Goal: Answer question/provide support: Share knowledge or assist other users

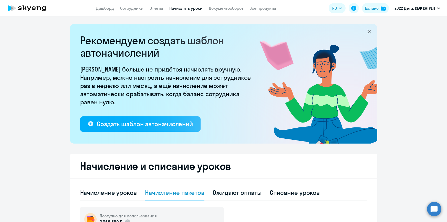
select select "50"
drag, startPoint x: 108, startPoint y: 5, endPoint x: 120, endPoint y: 15, distance: 15.5
click at [108, 6] on link "Дашборд" at bounding box center [105, 8] width 18 height 5
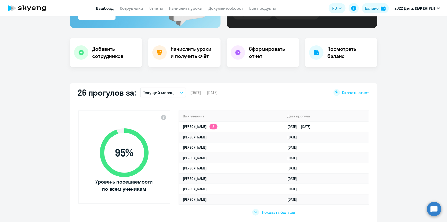
scroll to position [93, 0]
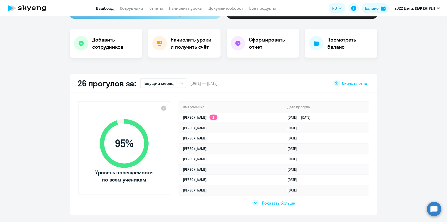
click at [284, 205] on span "Показать больше" at bounding box center [278, 203] width 33 height 6
select select "30"
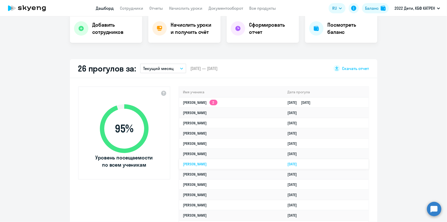
scroll to position [116, 0]
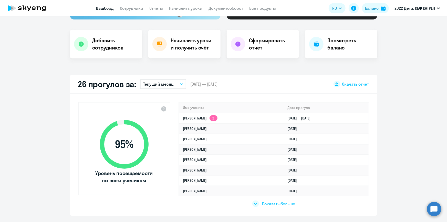
scroll to position [93, 0]
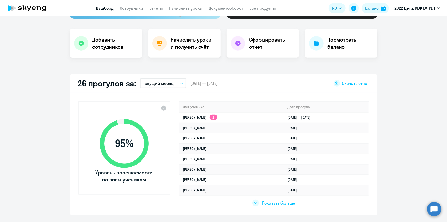
select select "30"
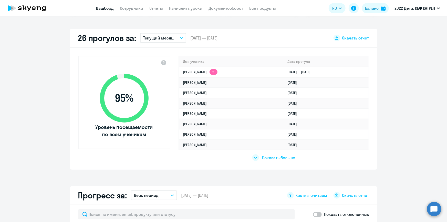
scroll to position [140, 0]
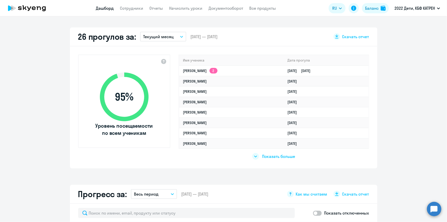
click at [270, 156] on span "Показать больше" at bounding box center [278, 157] width 33 height 6
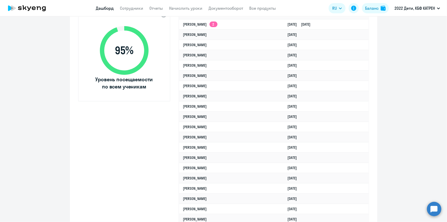
scroll to position [116, 0]
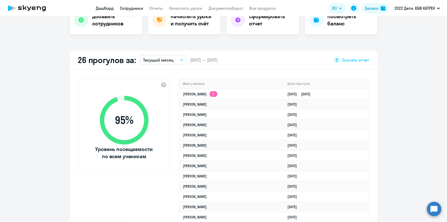
click at [125, 8] on link "Сотрудники" at bounding box center [131, 8] width 23 height 5
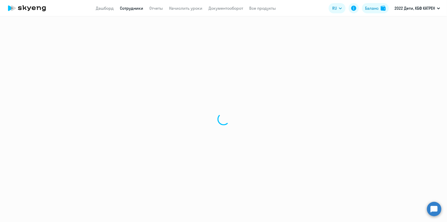
select select "30"
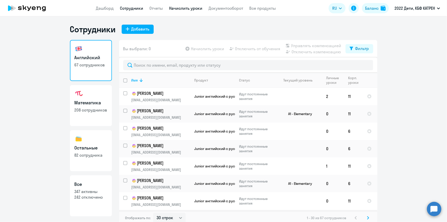
click at [190, 8] on link "Начислить уроки" at bounding box center [185, 8] width 33 height 5
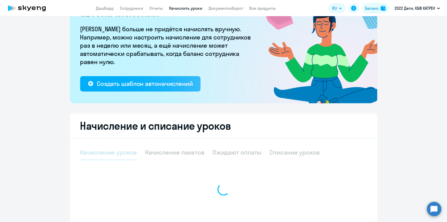
select select "10"
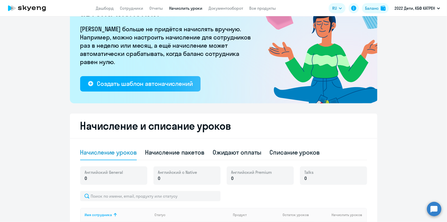
scroll to position [93, 0]
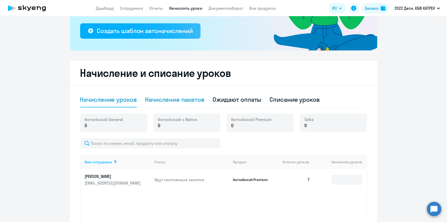
click at [178, 101] on div "Начисление пакетов" at bounding box center [174, 99] width 59 height 8
select select "10"
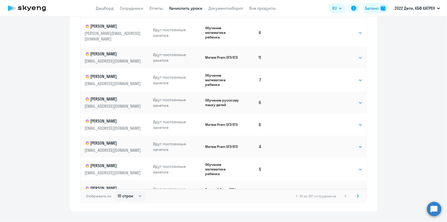
scroll to position [319, 0]
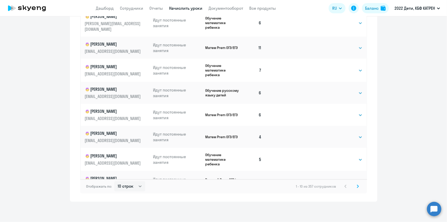
click at [358, 185] on svg-icon at bounding box center [358, 186] width 6 height 6
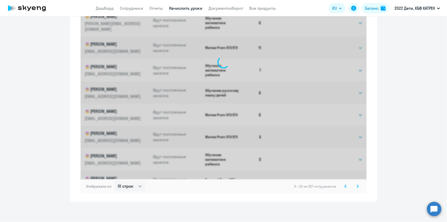
click at [357, 186] on icon at bounding box center [358, 186] width 2 height 3
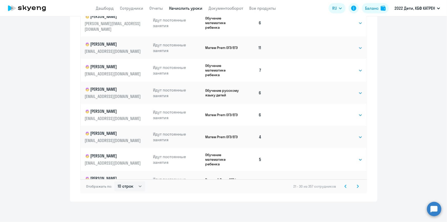
click at [357, 186] on icon at bounding box center [358, 186] width 2 height 3
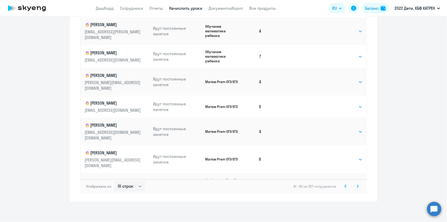
click at [357, 187] on icon at bounding box center [358, 186] width 2 height 3
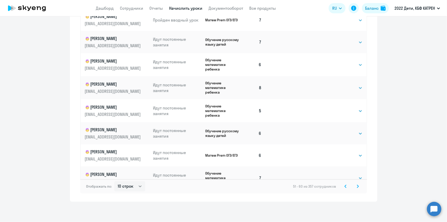
click at [357, 185] on icon at bounding box center [358, 187] width 2 height 4
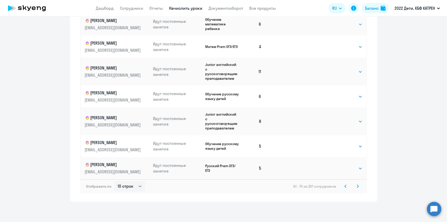
click at [357, 185] on icon at bounding box center [358, 187] width 2 height 4
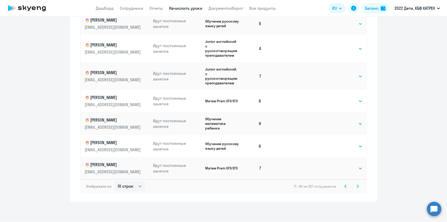
click at [357, 187] on icon at bounding box center [358, 186] width 2 height 3
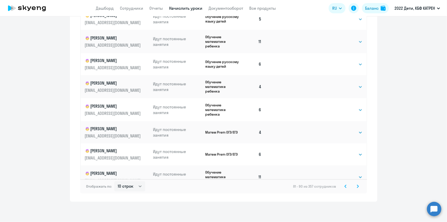
click at [357, 185] on icon at bounding box center [358, 187] width 2 height 4
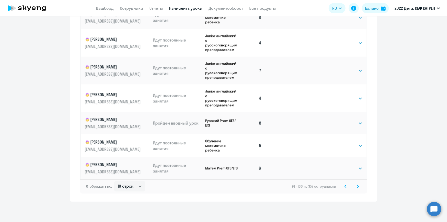
click at [356, 188] on svg-icon at bounding box center [358, 186] width 6 height 6
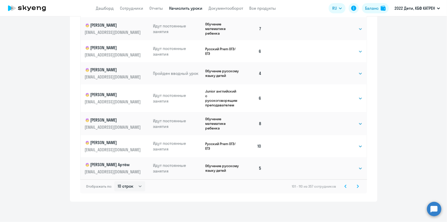
click at [357, 186] on icon at bounding box center [358, 187] width 2 height 4
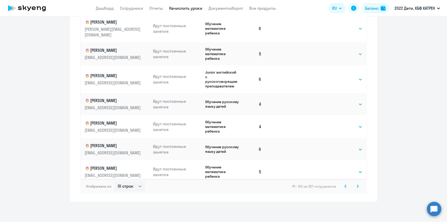
click at [355, 188] on svg-icon at bounding box center [358, 186] width 6 height 6
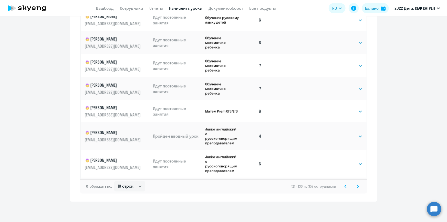
click at [357, 187] on icon at bounding box center [358, 187] width 2 height 4
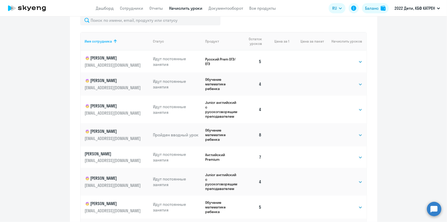
scroll to position [221, 0]
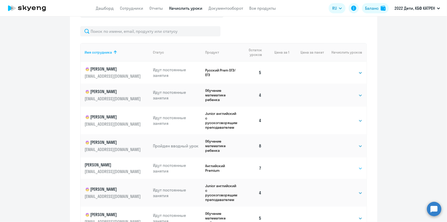
click at [342, 167] on select "Выбрать 4 8 16 32 64 96 128" at bounding box center [352, 168] width 21 height 6
click at [400, 168] on ng-component "Рекомендуем создать шаблон автоначислений Уроки больше не придётся начислять вр…" at bounding box center [223, 51] width 447 height 497
click at [119, 165] on p "[PERSON_NAME]" at bounding box center [113, 165] width 57 height 6
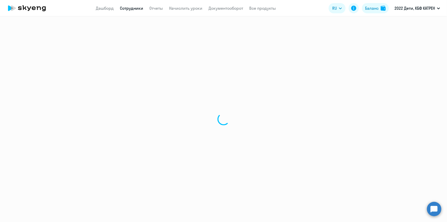
select select "english"
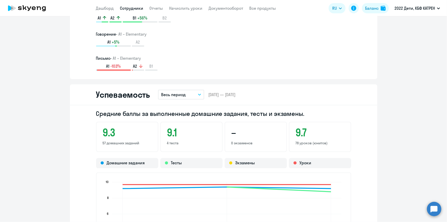
scroll to position [396, 0]
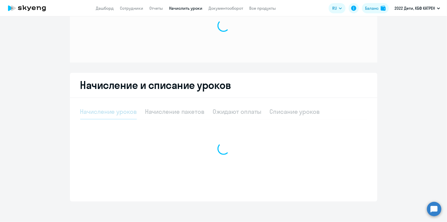
scroll to position [35, 0]
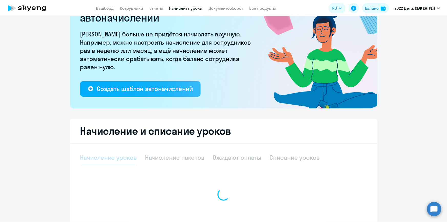
select select "10"
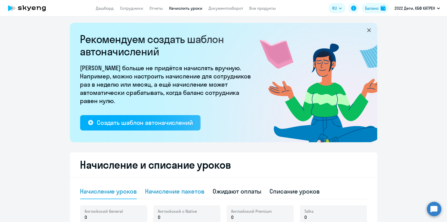
scroll to position [0, 0]
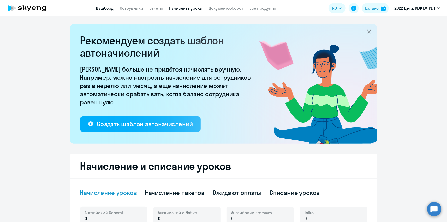
click at [110, 8] on link "Дашборд" at bounding box center [105, 8] width 18 height 5
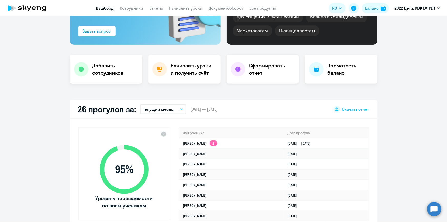
scroll to position [70, 0]
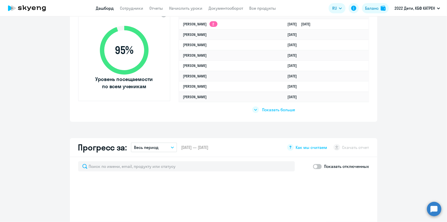
select select "30"
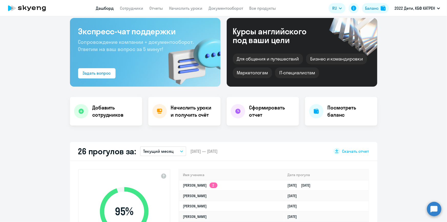
scroll to position [0, 0]
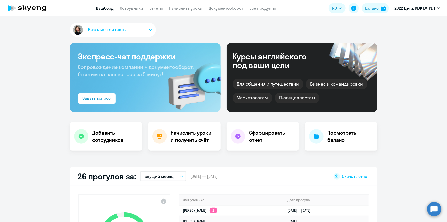
click at [132, 12] on app-header "Дашборд Сотрудники Отчеты Начислить уроки Документооборот Все продукты Дашборд …" at bounding box center [223, 8] width 447 height 16
click at [130, 7] on link "Сотрудники" at bounding box center [131, 8] width 23 height 5
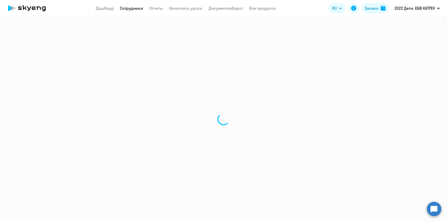
select select "30"
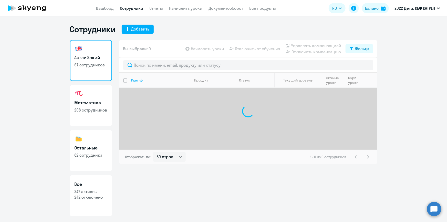
click at [104, 191] on p "347 активны" at bounding box center [91, 192] width 33 height 6
select select "30"
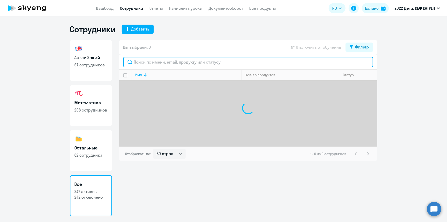
click at [174, 60] on input "text" at bounding box center [248, 62] width 250 height 10
type input "r"
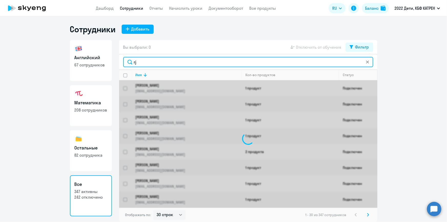
type input "r"
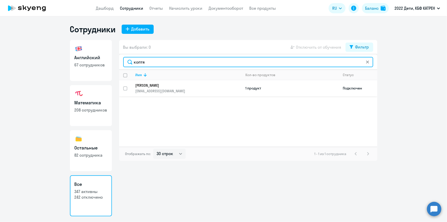
type input "коптя"
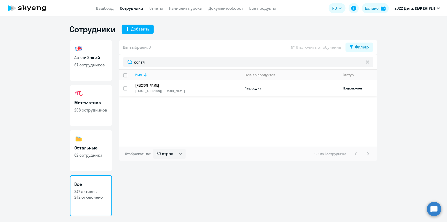
click at [168, 85] on p "[PERSON_NAME]" at bounding box center [185, 85] width 99 height 5
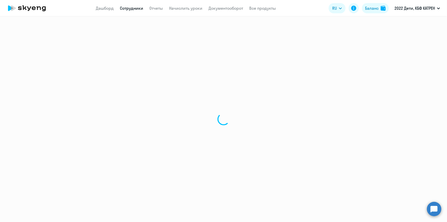
select select "english"
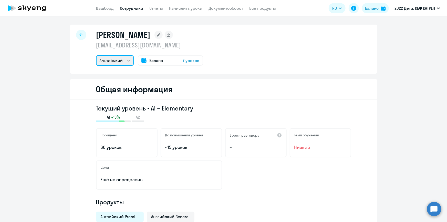
click at [125, 60] on select "Английский" at bounding box center [115, 60] width 38 height 10
drag, startPoint x: 201, startPoint y: 73, endPoint x: 199, endPoint y: 69, distance: 4.6
click at [201, 72] on div "[PERSON_NAME] [EMAIL_ADDRESS][DOMAIN_NAME] Английский Баланс 7 уроков" at bounding box center [224, 49] width 308 height 49
click at [192, 60] on span "7 уроков" at bounding box center [191, 60] width 17 height 6
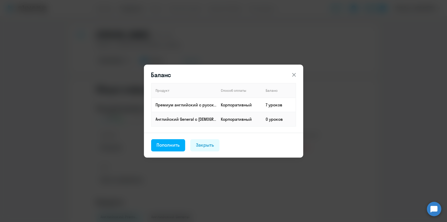
click at [293, 75] on icon at bounding box center [294, 75] width 4 height 4
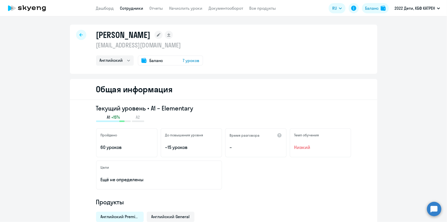
select select "30"
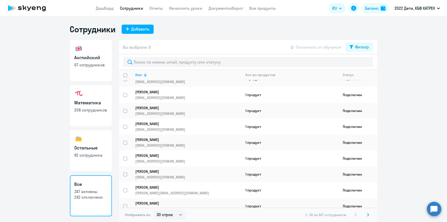
scroll to position [338, 0]
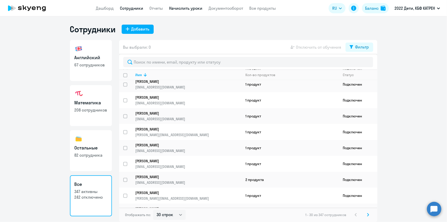
click at [185, 7] on link "Начислить уроки" at bounding box center [185, 8] width 33 height 5
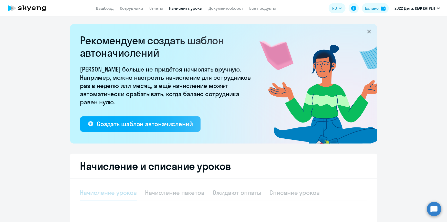
select select "10"
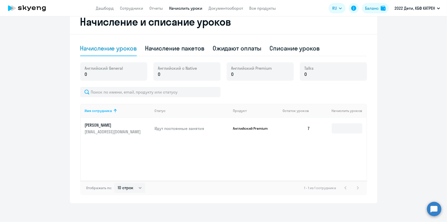
scroll to position [146, 0]
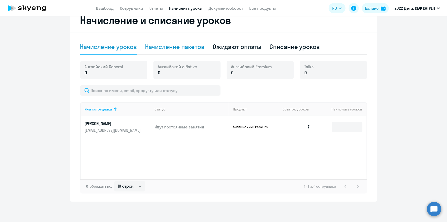
click at [182, 50] on div "Начисление пакетов" at bounding box center [174, 47] width 59 height 8
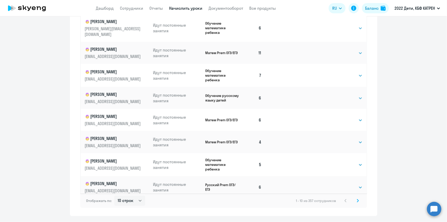
scroll to position [319, 0]
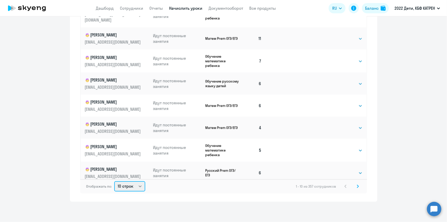
click at [138, 185] on select "10 строк 30 строк 50 строк" at bounding box center [129, 186] width 31 height 10
select select "50"
click at [114, 181] on select "10 строк 30 строк 50 строк" at bounding box center [129, 186] width 31 height 10
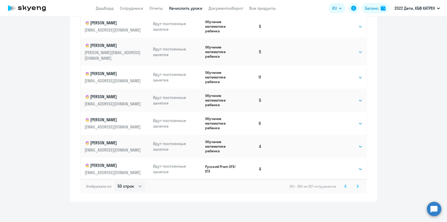
click at [345, 186] on icon at bounding box center [346, 187] width 2 height 4
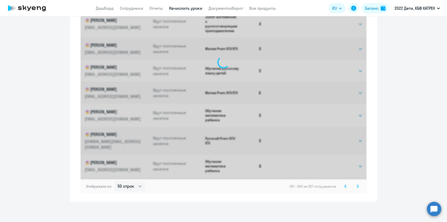
click at [345, 187] on icon at bounding box center [346, 186] width 2 height 3
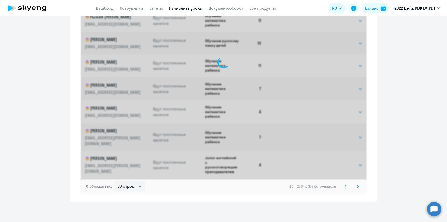
click at [345, 187] on icon at bounding box center [346, 186] width 2 height 3
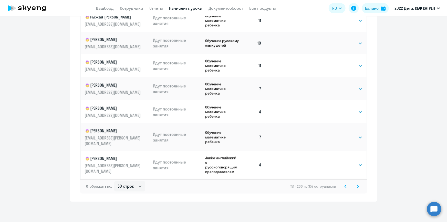
click at [345, 187] on icon at bounding box center [346, 186] width 2 height 3
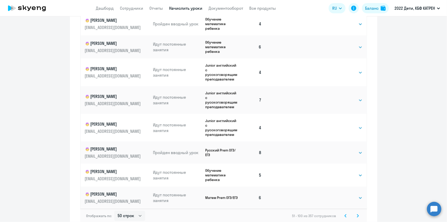
scroll to position [319, 0]
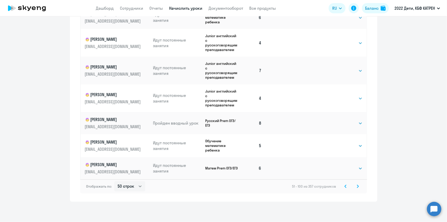
click at [357, 187] on icon at bounding box center [358, 187] width 2 height 4
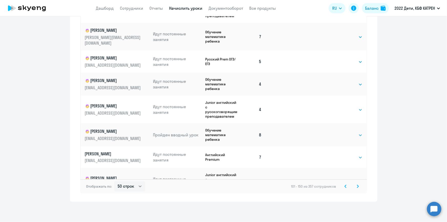
scroll to position [699, 0]
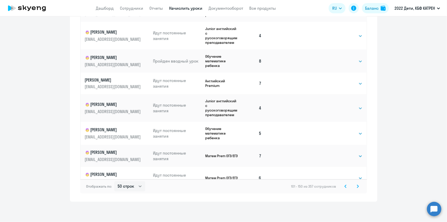
click at [103, 77] on p "[PERSON_NAME]" at bounding box center [113, 80] width 57 height 6
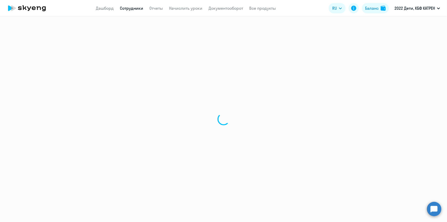
select select "english"
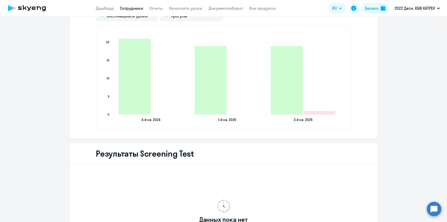
scroll to position [836, 0]
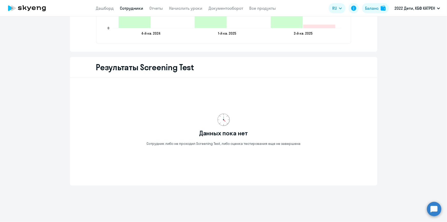
scroll to position [35, 0]
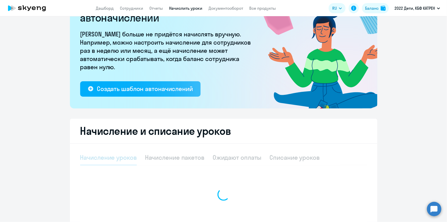
select select "10"
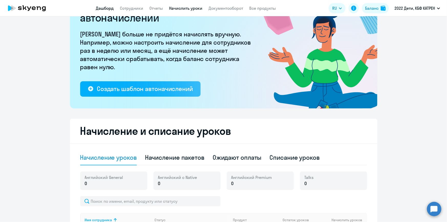
click at [105, 9] on link "Дашборд" at bounding box center [105, 8] width 18 height 5
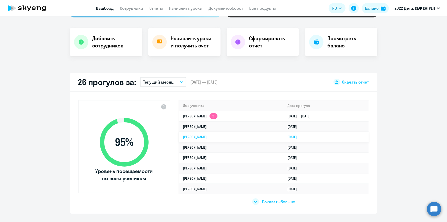
scroll to position [118, 0]
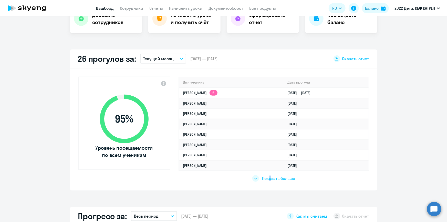
click at [268, 177] on span "Показать больше" at bounding box center [278, 179] width 33 height 6
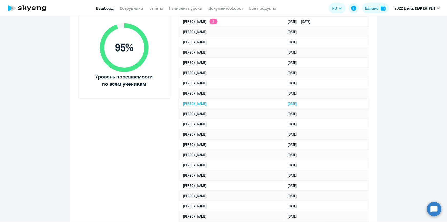
select select "30"
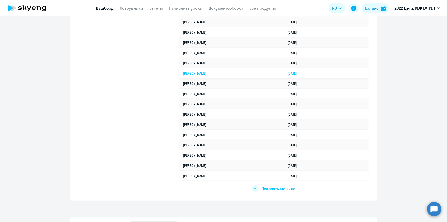
scroll to position [304, 0]
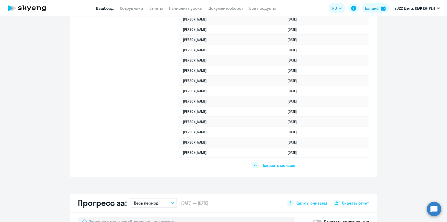
click at [265, 165] on span "Показать меньше" at bounding box center [279, 166] width 34 height 6
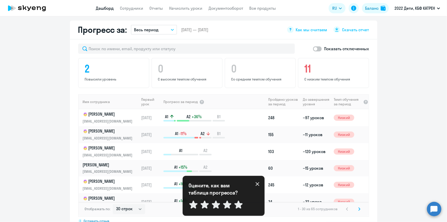
click at [431, 210] on circle at bounding box center [434, 209] width 14 height 14
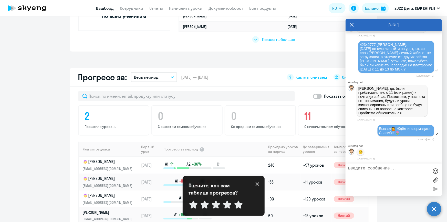
scroll to position [234, 0]
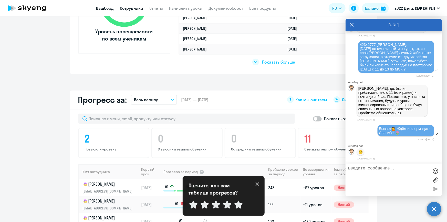
click at [128, 6] on link "Сотрудники" at bounding box center [131, 8] width 23 height 5
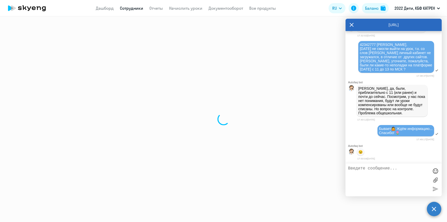
select select "30"
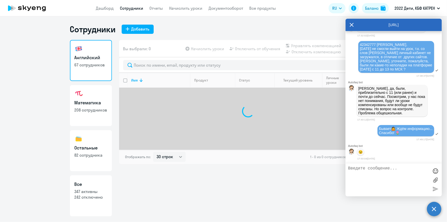
click at [97, 195] on p "242 отключено" at bounding box center [91, 197] width 33 height 6
select select "30"
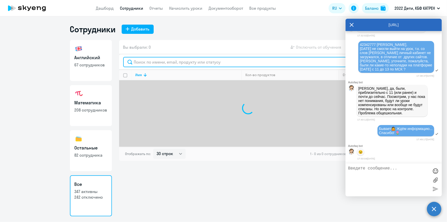
click at [158, 65] on input "text" at bounding box center [248, 62] width 250 height 10
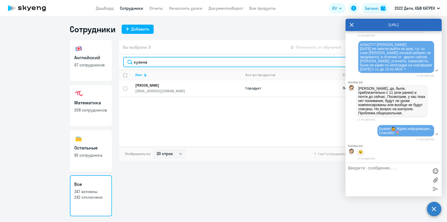
type input "кузина"
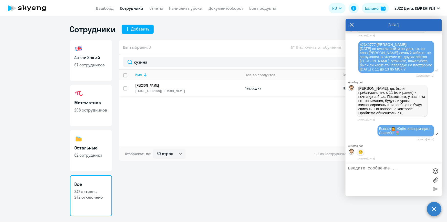
click at [152, 89] on p "[EMAIL_ADDRESS][DOMAIN_NAME]" at bounding box center [189, 91] width 106 height 5
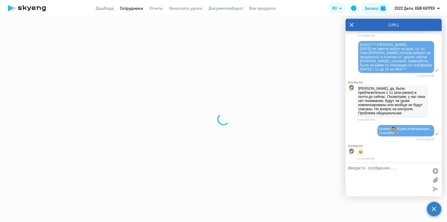
select select "english"
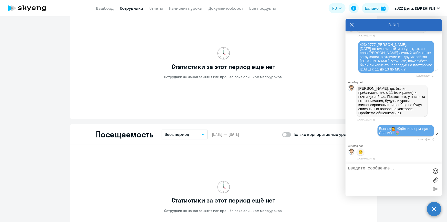
scroll to position [513, 0]
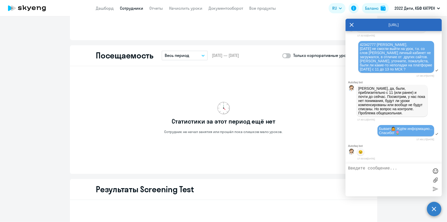
click at [128, 10] on link "Сотрудники" at bounding box center [131, 8] width 23 height 5
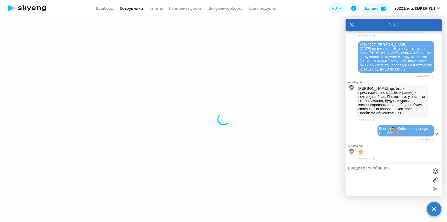
select select "30"
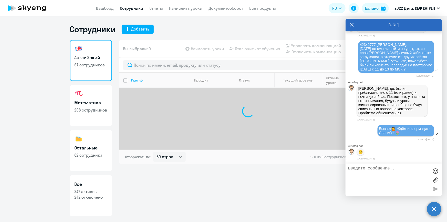
drag, startPoint x: 87, startPoint y: 191, endPoint x: 107, endPoint y: 161, distance: 35.8
click at [87, 191] on p "347 активны" at bounding box center [91, 192] width 33 height 6
select select "30"
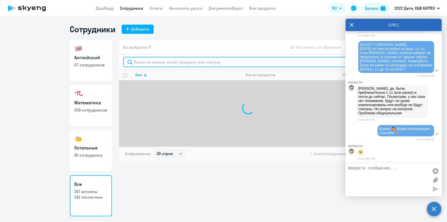
click at [167, 62] on input "text" at bounding box center [248, 62] width 250 height 10
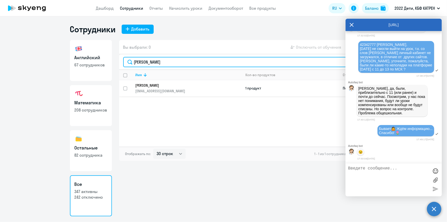
type input "[PERSON_NAME]"
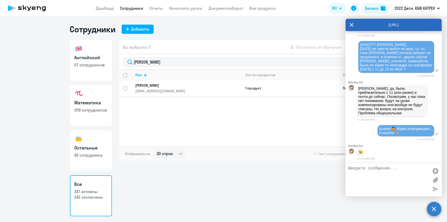
click at [158, 87] on p "[PERSON_NAME]" at bounding box center [185, 85] width 99 height 5
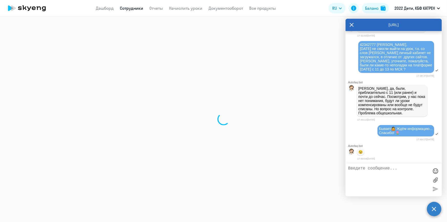
select select "others"
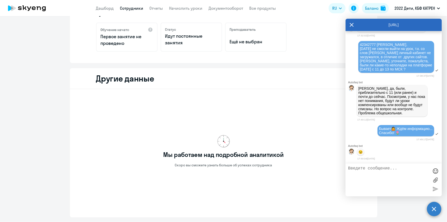
scroll to position [66, 0]
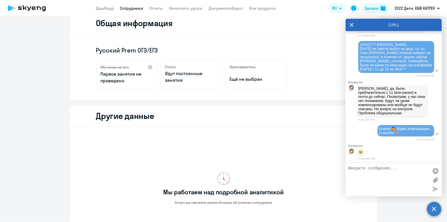
click at [136, 8] on link "Сотрудники" at bounding box center [131, 8] width 23 height 5
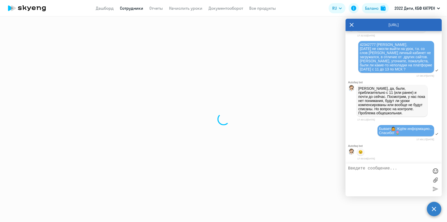
select select "30"
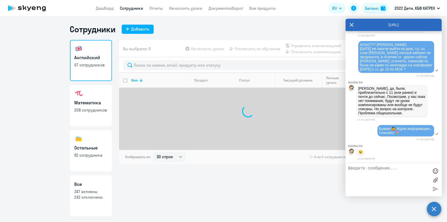
drag, startPoint x: 83, startPoint y: 202, endPoint x: 117, endPoint y: 163, distance: 52.3
click at [83, 202] on link "Все 347 активны 242 отключено" at bounding box center [91, 195] width 42 height 41
select select "30"
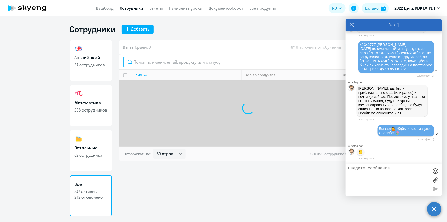
click at [166, 61] on input "text" at bounding box center [248, 62] width 250 height 10
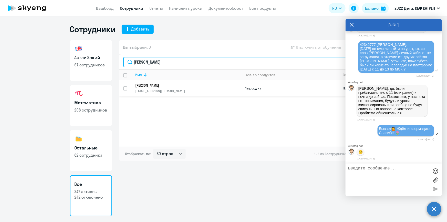
type input "[PERSON_NAME]"
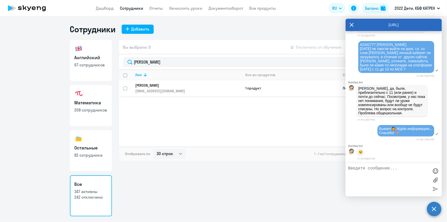
click at [169, 85] on p "[PERSON_NAME]" at bounding box center [185, 85] width 99 height 5
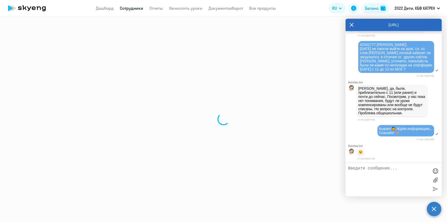
select select "english"
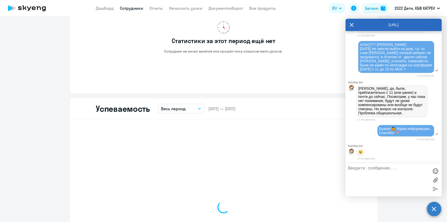
scroll to position [326, 0]
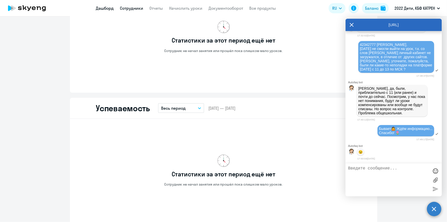
click at [108, 9] on link "Дашборд" at bounding box center [105, 8] width 18 height 5
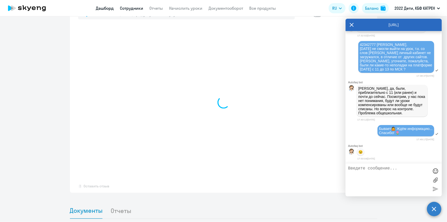
click at [133, 7] on link "Сотрудники" at bounding box center [131, 8] width 23 height 5
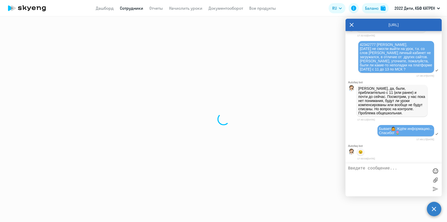
select select "30"
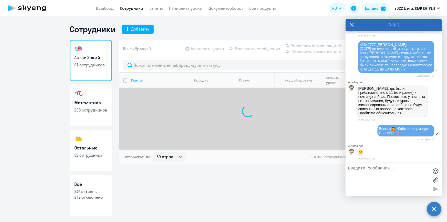
click at [97, 203] on link "Все 347 активны 242 отключено" at bounding box center [91, 195] width 42 height 41
select select "30"
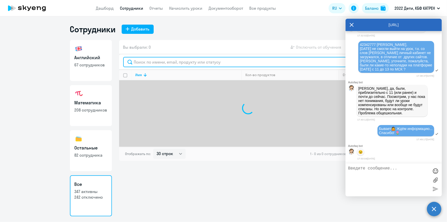
click at [148, 62] on input "text" at bounding box center [248, 62] width 250 height 10
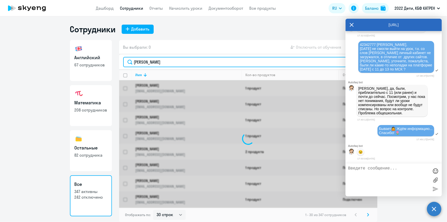
type input "[PERSON_NAME]"
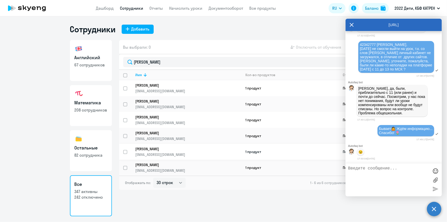
click at [163, 147] on p "[PERSON_NAME]" at bounding box center [185, 149] width 99 height 5
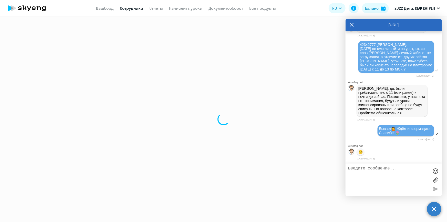
select select "math"
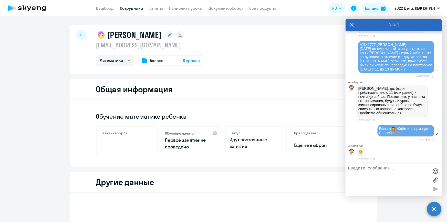
click at [136, 8] on link "Сотрудники" at bounding box center [131, 8] width 23 height 5
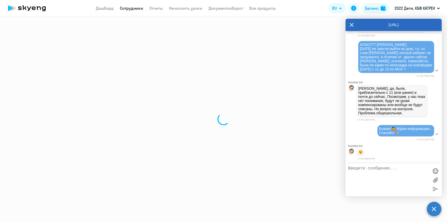
select select "30"
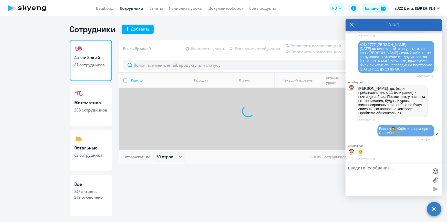
click at [100, 201] on link "Все 347 активны 242 отключено" at bounding box center [91, 195] width 42 height 41
select select "30"
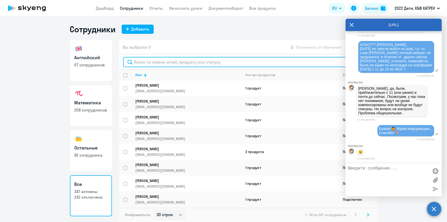
click at [136, 62] on input "text" at bounding box center [248, 62] width 250 height 10
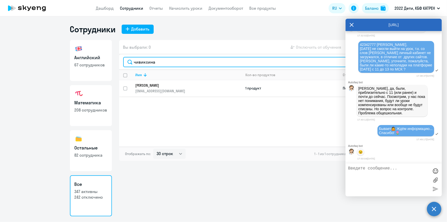
type input "чивиксина"
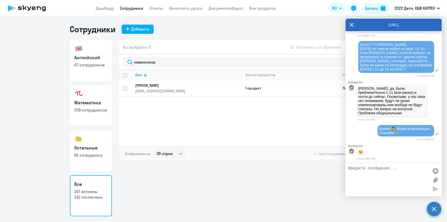
click at [168, 85] on p "[PERSON_NAME]" at bounding box center [185, 85] width 99 height 5
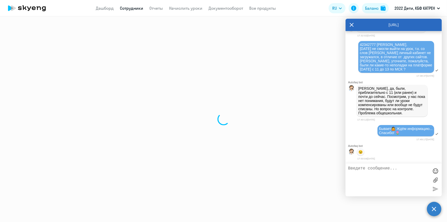
select select "math"
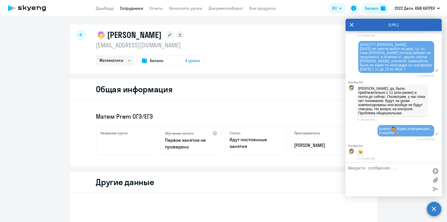
click at [125, 9] on link "Сотрудники" at bounding box center [131, 8] width 23 height 5
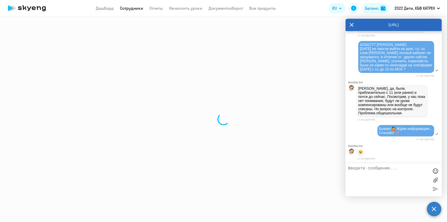
select select "30"
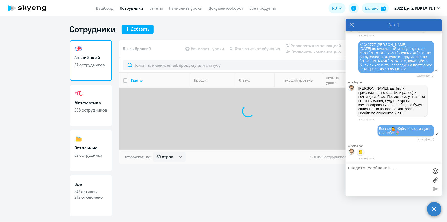
click at [96, 188] on link "Все 347 активны 242 отключено" at bounding box center [91, 195] width 42 height 41
select select "30"
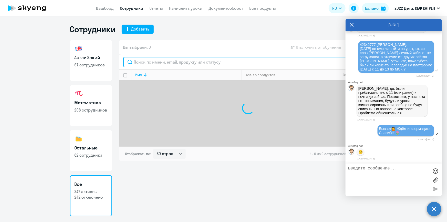
click at [184, 65] on input "text" at bounding box center [248, 62] width 250 height 10
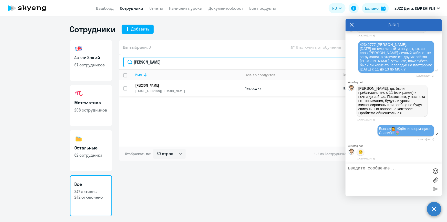
type input "[PERSON_NAME]"
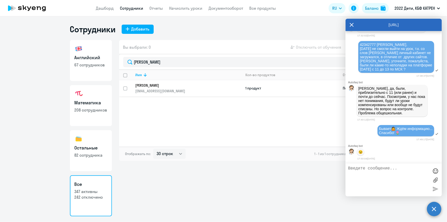
click at [195, 83] on p "[PERSON_NAME]" at bounding box center [185, 85] width 99 height 5
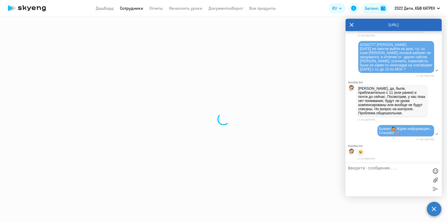
select select "math"
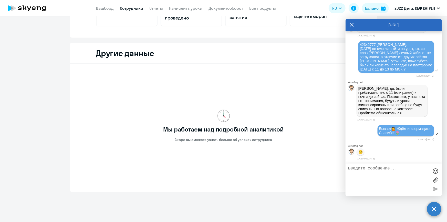
scroll to position [136, 0]
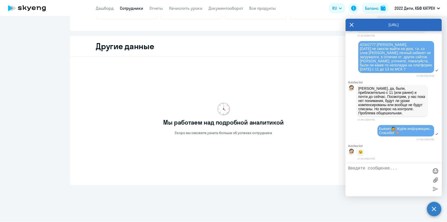
click at [125, 9] on link "Сотрудники" at bounding box center [131, 8] width 23 height 5
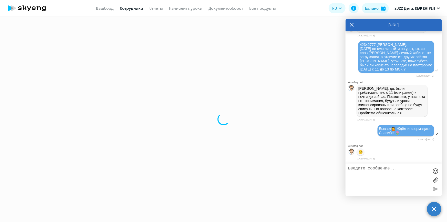
select select "30"
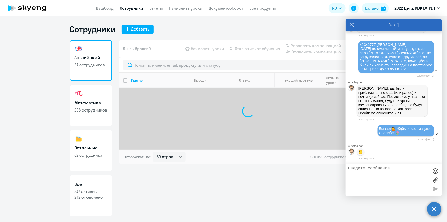
drag, startPoint x: 93, startPoint y: 191, endPoint x: 106, endPoint y: 177, distance: 19.1
click at [93, 191] on p "347 активны" at bounding box center [91, 192] width 33 height 6
select select "30"
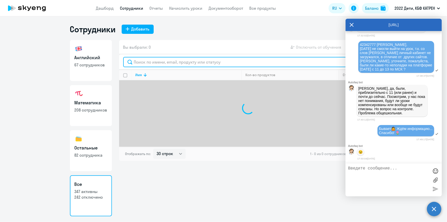
click at [154, 62] on input "text" at bounding box center [248, 62] width 250 height 10
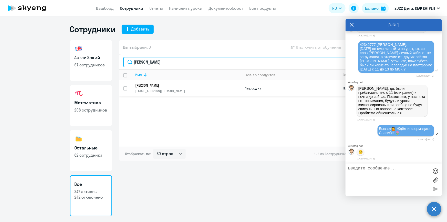
type input "[PERSON_NAME]"
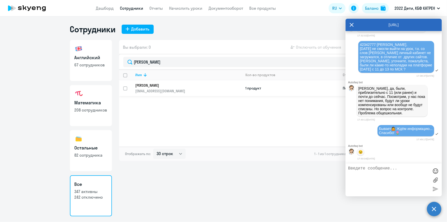
click at [156, 83] on p "[PERSON_NAME]" at bounding box center [185, 85] width 99 height 5
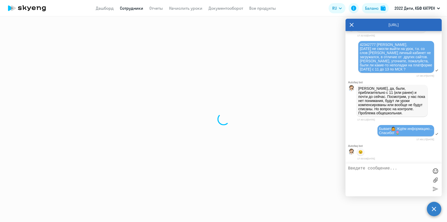
select select "math"
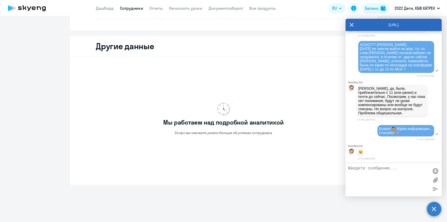
scroll to position [136, 0]
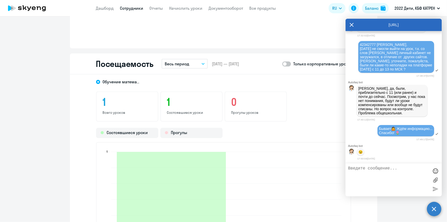
scroll to position [369, 0]
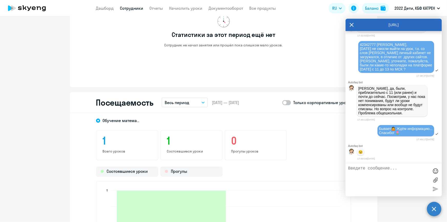
click at [371, 174] on textarea at bounding box center [388, 180] width 81 height 28
paste textarea "42859504"
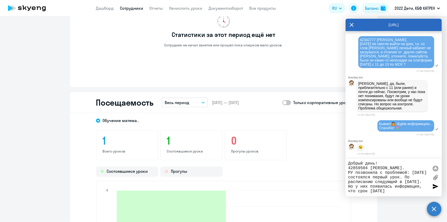
click at [359, 191] on textarea "Добрый день! 42859504 [PERSON_NAME]. РУ позвонила с проблемой: [DATE] состоялся…" at bounding box center [388, 177] width 81 height 33
click at [386, 192] on textarea "Добрый день! 42859504 [PERSON_NAME]. РУ позвонила с проблемой: [DATE] состоялся…" at bounding box center [388, 177] width 81 height 33
click at [390, 192] on textarea "Добрый день! 42859504 [PERSON_NAME]. РУ позвонила с проблемой: [DATE] состоялся…" at bounding box center [388, 177] width 81 height 33
click at [398, 192] on textarea "Добрый день! 42859504 [PERSON_NAME]. РУ позвонила с проблемой: [DATE] состоялся…" at bounding box center [388, 177] width 81 height 33
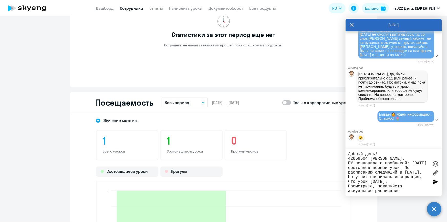
click at [355, 192] on textarea "Добрый день! 42859504 [PERSON_NAME]. РУ позвонила с проблемой: [DATE] состоялся…" at bounding box center [388, 173] width 81 height 42
click at [386, 181] on textarea "Добрый день! 42859504 [PERSON_NAME]. РУ позвонила с проблемой: [DATE] состоялся…" at bounding box center [388, 173] width 81 height 42
click at [349, 187] on textarea "Добрый день! 42859504 [PERSON_NAME]. РУ позвонила с проблемой: [DATE] состоялся…" at bounding box center [388, 173] width 81 height 42
click at [401, 190] on textarea "Добрый день! 42859504 [PERSON_NAME]. РУ позвонила с проблемой: [DATE] состоялся…" at bounding box center [388, 173] width 81 height 42
click at [358, 183] on textarea "Добрый день! 42859504 [PERSON_NAME]. РУ позвонила с проблемой: [DATE] состоялся…" at bounding box center [388, 173] width 81 height 42
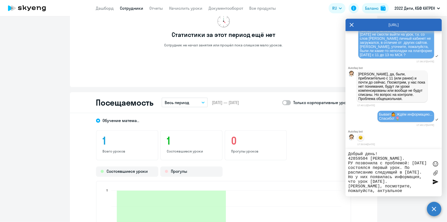
click at [372, 181] on textarea "Добрый день! 42859504 [PERSON_NAME]. РУ позвонила с проблемой: [DATE] состоялся…" at bounding box center [388, 173] width 81 height 42
click at [373, 181] on textarea "Добрый день! 42859504 [PERSON_NAME]. РУ позвонила с проблемой: [DATE] состоялся…" at bounding box center [388, 173] width 81 height 42
click at [371, 181] on textarea "Добрый день! 42859504 [PERSON_NAME]. РУ позвонила с проблемой: [DATE] состоялся…" at bounding box center [388, 173] width 81 height 42
click at [370, 182] on textarea "Добрый день! 42859504 [PERSON_NAME]. РУ позвонила с проблемой: [DATE] состоялся…" at bounding box center [388, 173] width 81 height 42
click at [406, 180] on textarea "Добрый день! 42859504 [PERSON_NAME]. РУ позвонила с проблемой: [DATE] состоялся…" at bounding box center [388, 173] width 81 height 42
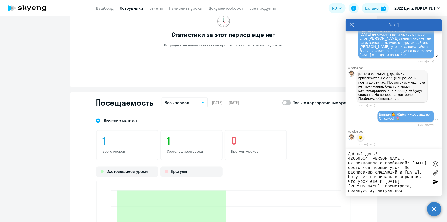
type textarea "Добрый день! 42859504 [PERSON_NAME]. РУ позвонила с проблемой: [DATE] состоялся…"
click at [433, 184] on div at bounding box center [436, 182] width 8 height 8
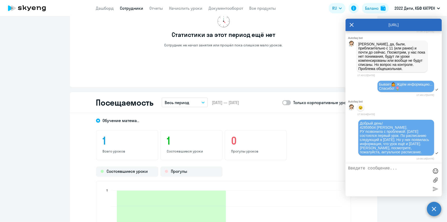
scroll to position [22140, 0]
click at [401, 180] on textarea at bounding box center [388, 180] width 81 height 28
click at [136, 6] on link "Сотрудники" at bounding box center [131, 8] width 23 height 5
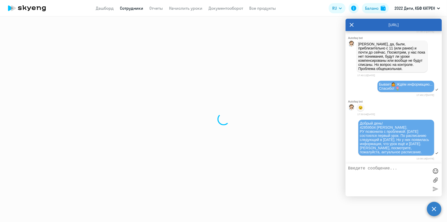
select select "30"
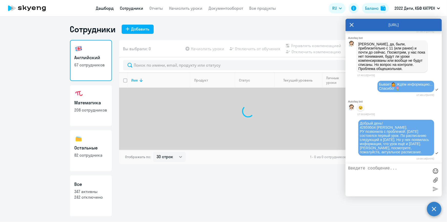
click at [108, 8] on link "Дашборд" at bounding box center [105, 8] width 18 height 5
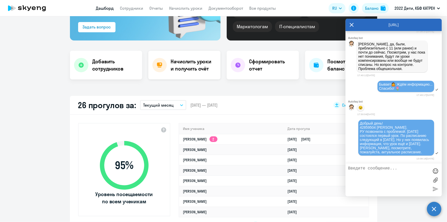
scroll to position [116, 0]
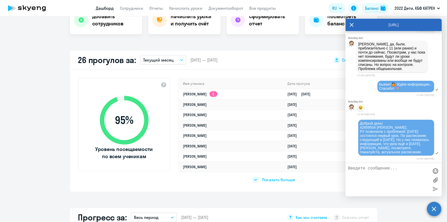
select select "30"
click at [390, 171] on textarea at bounding box center [388, 180] width 81 height 28
paste textarea "42304054"
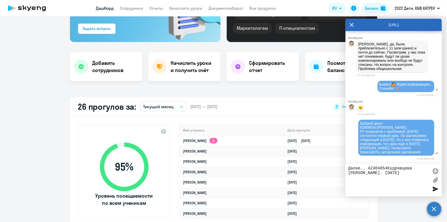
scroll to position [46, 0]
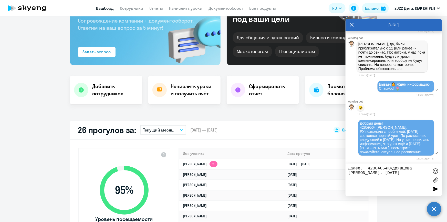
click at [387, 169] on textarea "Далее.. 42304054Кудрявцева [PERSON_NAME]. [DATE]" at bounding box center [388, 180] width 81 height 28
drag, startPoint x: 368, startPoint y: 174, endPoint x: 382, endPoint y: 174, distance: 14.4
click at [382, 174] on textarea "Далее.. 42304054 [PERSON_NAME]. [DATE]" at bounding box center [388, 180] width 81 height 28
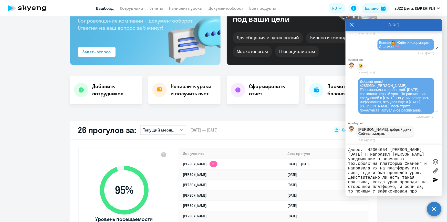
scroll to position [5, 0]
type textarea "Далее.. 42304054 [PERSON_NAME]. [DATE] П направил [PERSON_NAME] уведомление о в…"
click at [391, 192] on textarea "Далее.. 42304054 [PERSON_NAME]. [DATE] П направил [PERSON_NAME] уведомление о в…" at bounding box center [388, 171] width 81 height 46
click at [435, 180] on div at bounding box center [436, 180] width 8 height 8
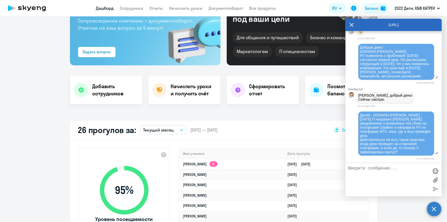
scroll to position [22213, 0]
click at [368, 171] on textarea at bounding box center [388, 180] width 81 height 28
click at [383, 170] on textarea at bounding box center [388, 180] width 81 height 28
click at [360, 169] on textarea at bounding box center [388, 180] width 81 height 28
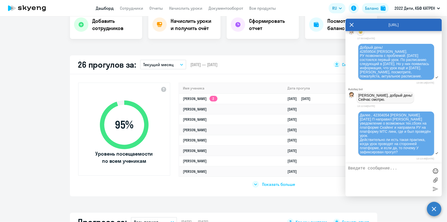
scroll to position [116, 0]
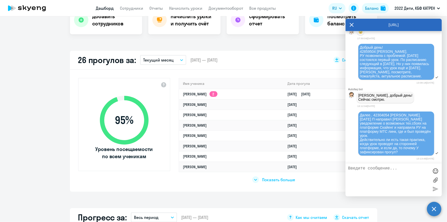
click at [273, 181] on span "Показать больше" at bounding box center [278, 180] width 33 height 6
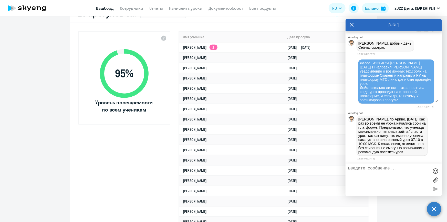
scroll to position [22271, 0]
click at [124, 8] on link "Сотрудники" at bounding box center [131, 8] width 23 height 5
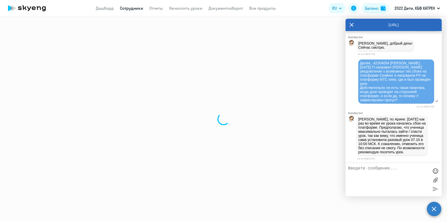
select select "30"
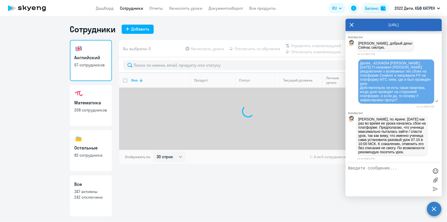
click at [104, 193] on p "347 активны" at bounding box center [91, 192] width 33 height 6
select select "30"
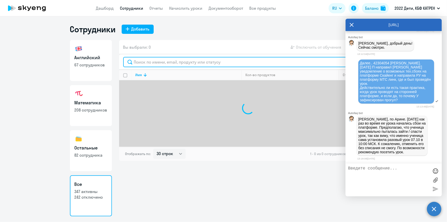
click at [149, 62] on input "text" at bounding box center [248, 62] width 250 height 10
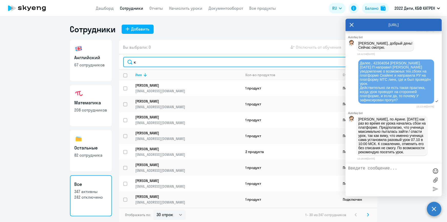
scroll to position [22271, 0]
type input "к"
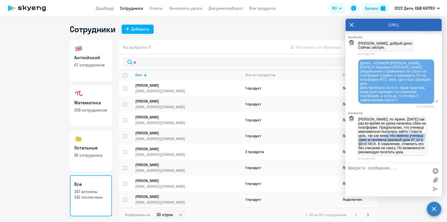
drag, startPoint x: 359, startPoint y: 135, endPoint x: 413, endPoint y: 140, distance: 54.3
click at [413, 140] on p "[PERSON_NAME], по Арине. [DATE] как раз во время ее урока начались сбои на плат…" at bounding box center [393, 135] width 68 height 37
copy p "именно ученица сама установила разовый урок 07.10 в 10:00 МСК"
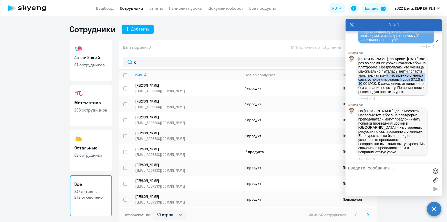
scroll to position [22332, 0]
click at [387, 74] on p "[PERSON_NAME], по Арине. [DATE] как раз во время ее урока начались сбои на плат…" at bounding box center [393, 75] width 68 height 37
click at [392, 67] on p "[PERSON_NAME], по Арине. [DATE] как раз во время ее урока начались сбои на плат…" at bounding box center [393, 75] width 68 height 37
click at [378, 172] on textarea at bounding box center [388, 180] width 81 height 28
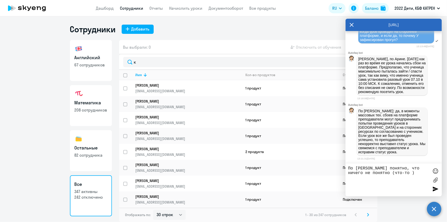
type textarea "По [PERSON_NAME] понятно, что ничего не понятно (что-то )"
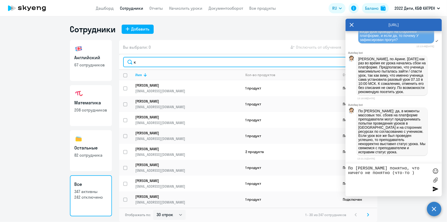
click at [139, 63] on input "к" at bounding box center [248, 62] width 250 height 10
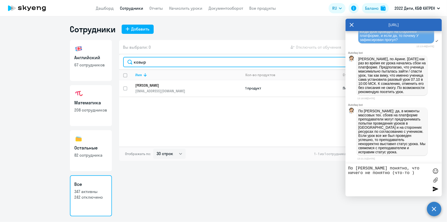
type input "козыр"
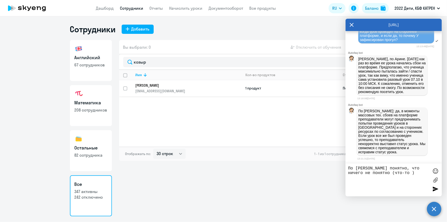
click at [148, 86] on p "[PERSON_NAME]" at bounding box center [185, 85] width 99 height 5
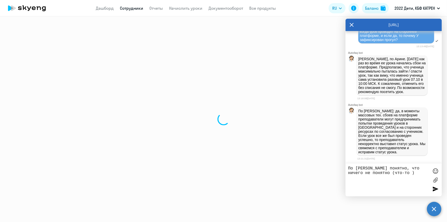
select select "math"
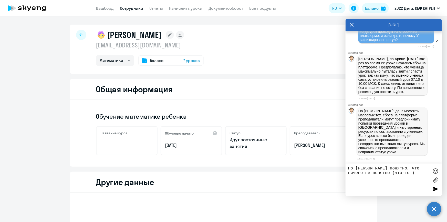
click at [387, 172] on textarea "По [PERSON_NAME] понятно, что ничего не понятно (что-то )" at bounding box center [388, 180] width 81 height 28
click at [404, 173] on textarea "По [PERSON_NAME] понятно, что ничего не понятно (что-то понаживала, видимо)" at bounding box center [388, 180] width 81 height 28
click at [406, 176] on textarea "По [PERSON_NAME] понятно, что ничего не понятно (что-то понажимала, видимо)" at bounding box center [388, 180] width 81 height 28
click at [383, 178] on textarea "По [PERSON_NAME] понятно, что ничего не понятно (что-то понажимала, видимо)" at bounding box center [388, 180] width 81 height 28
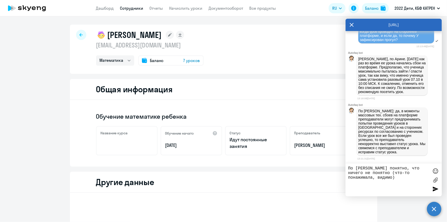
click at [380, 183] on textarea "По [PERSON_NAME] понятно, что ничего не понятно (что-то понажимала, видимо)" at bounding box center [388, 180] width 81 height 28
click at [377, 178] on textarea "По [PERSON_NAME] понятно, что ничего не понятно (что-то понажимала, видимо)" at bounding box center [388, 180] width 81 height 28
click at [376, 185] on textarea "По [PERSON_NAME] понятно, что ничего не понятно (что-то понажимала, видимо)." at bounding box center [388, 180] width 81 height 28
type textarea "По [PERSON_NAME] понятно, что ничего не понятно (что-то понажимала, видимо). [D…"
drag, startPoint x: 395, startPoint y: 100, endPoint x: 412, endPoint y: 100, distance: 16.4
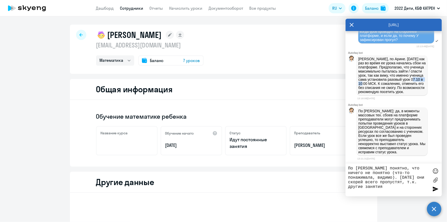
click at [412, 94] on p "[PERSON_NAME], по Арине. [DATE] как раз во время ее урока начались сбои на плат…" at bounding box center [393, 75] width 68 height 37
copy p "10:00 МСК"
